Goal: Go to known website

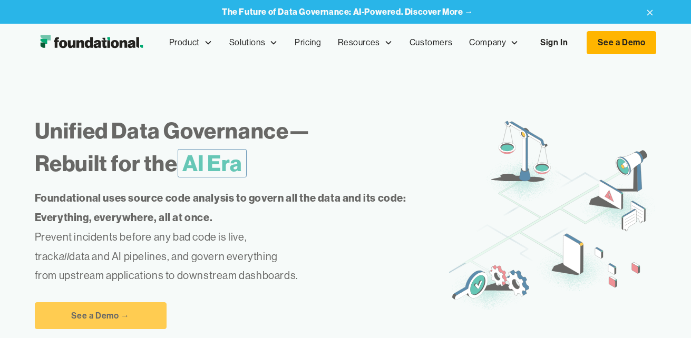
click at [543, 41] on link "Sign In" at bounding box center [554, 43] width 48 height 22
